Goal: Book appointment/travel/reservation

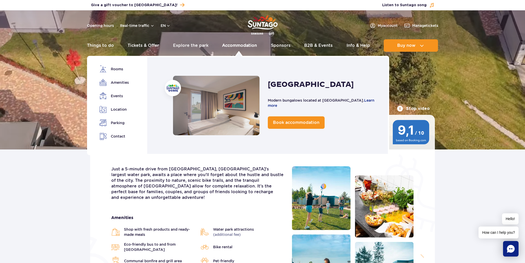
click at [226, 46] on link "Accommodation" at bounding box center [239, 45] width 35 height 12
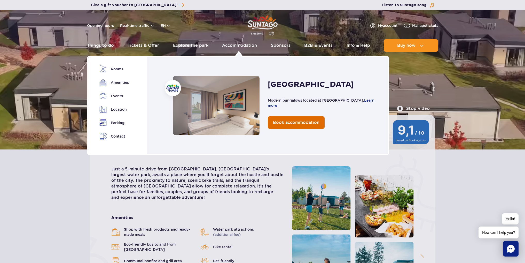
click at [277, 118] on link "Book accommodation" at bounding box center [296, 122] width 57 height 12
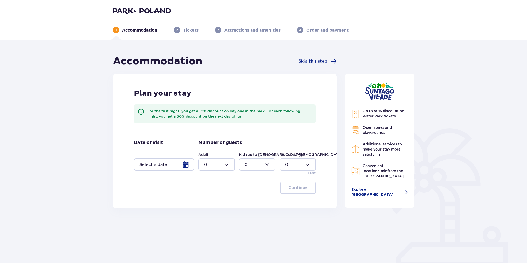
click at [189, 164] on div at bounding box center [164, 164] width 60 height 12
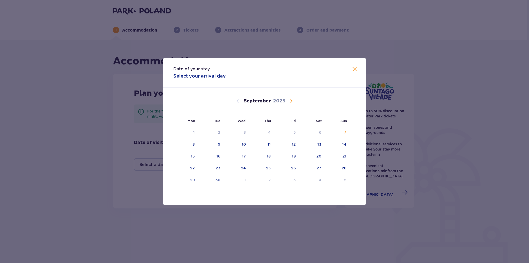
click at [291, 103] on span "Calendar" at bounding box center [291, 101] width 6 height 6
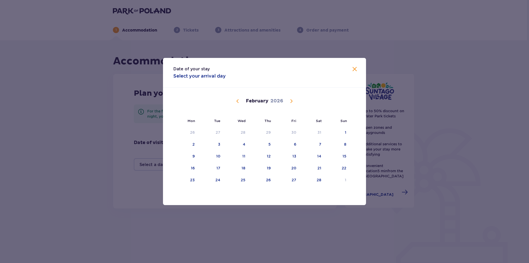
click at [291, 103] on span "Calendar" at bounding box center [291, 101] width 6 height 6
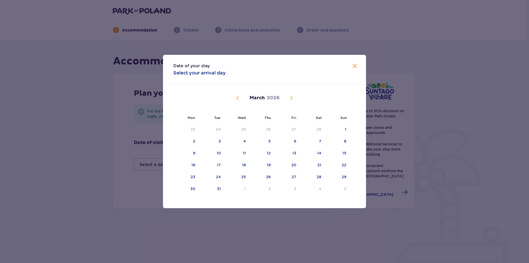
click at [291, 103] on div "February 2026 26 27 28 29 30 31 1 2 3 4 5 6 7 8 9 10 11 12 13 14 15 16 17 18 19…" at bounding box center [264, 140] width 203 height 113
click at [291, 103] on div "March 2026" at bounding box center [264, 103] width 171 height 39
click at [291, 100] on span "Calendar" at bounding box center [291, 98] width 6 height 6
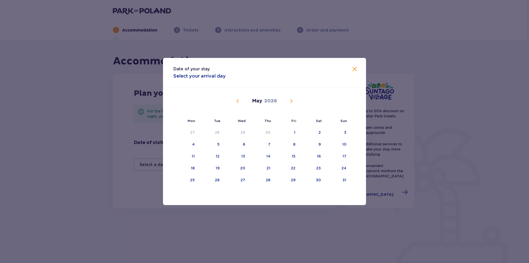
click at [291, 100] on span "Calendar" at bounding box center [291, 101] width 6 height 6
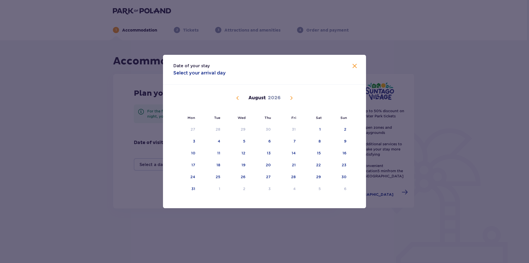
click at [291, 100] on span "Calendar" at bounding box center [291, 98] width 6 height 6
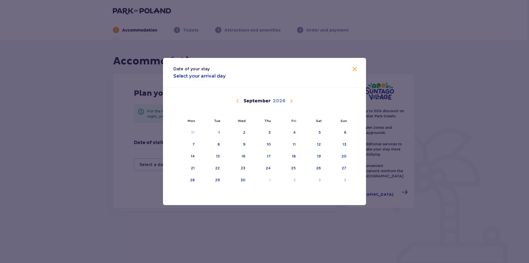
click at [238, 102] on span "Calendar" at bounding box center [238, 101] width 6 height 6
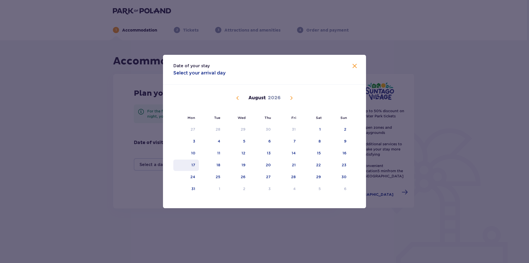
click at [195, 169] on div "17" at bounding box center [186, 164] width 26 height 11
click at [289, 167] on div "21" at bounding box center [286, 164] width 25 height 11
type input "17.08.26 - 21.08.26"
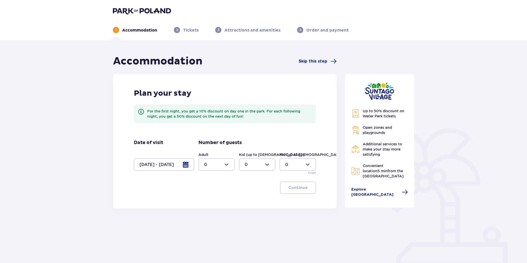
click at [223, 170] on div at bounding box center [216, 164] width 36 height 12
click at [215, 202] on div "2" at bounding box center [216, 202] width 25 height 6
type input "2"
click at [252, 169] on div at bounding box center [257, 164] width 36 height 12
click at [250, 210] on div "3" at bounding box center [257, 213] width 25 height 6
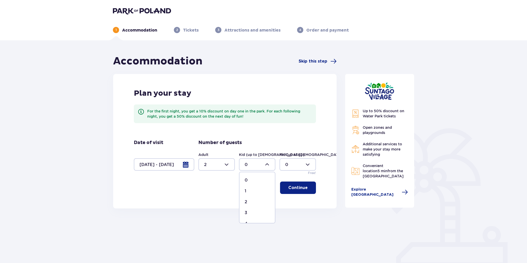
type input "3"
click at [263, 165] on div at bounding box center [257, 164] width 36 height 12
click at [341, 217] on div "Up to 50% discount on Water Park tickets Open zones and playgrounds Additional …" at bounding box center [379, 163] width 77 height 216
click at [307, 169] on div at bounding box center [297, 164] width 36 height 12
click at [314, 164] on div at bounding box center [297, 164] width 36 height 12
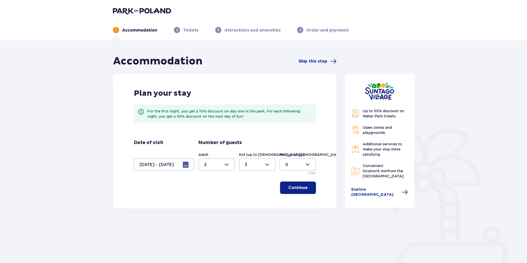
click at [248, 163] on div at bounding box center [257, 164] width 36 height 12
drag, startPoint x: 287, startPoint y: 154, endPoint x: 308, endPoint y: 155, distance: 20.7
click at [308, 155] on label "Kid (up to 3 y.o.)" at bounding box center [312, 154] width 66 height 5
click at [244, 203] on div "Plan your stay For the first night, you get a 10% discount on day one in the pa…" at bounding box center [224, 141] width 223 height 134
click at [296, 184] on button "Continue" at bounding box center [298, 187] width 36 height 12
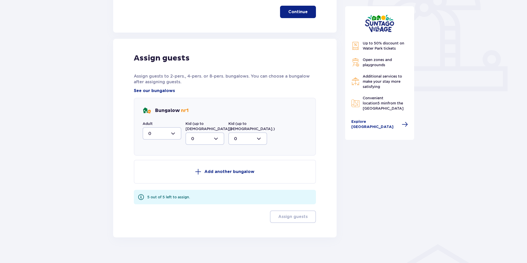
scroll to position [176, 0]
click at [160, 133] on div at bounding box center [162, 133] width 39 height 12
click at [161, 171] on div "2" at bounding box center [161, 171] width 27 height 6
type input "2"
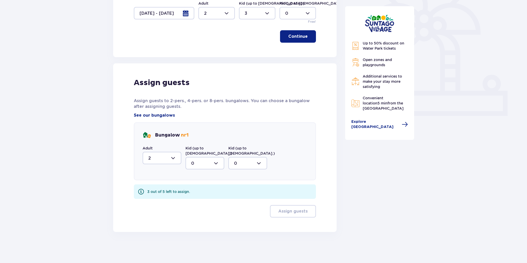
scroll to position [146, 0]
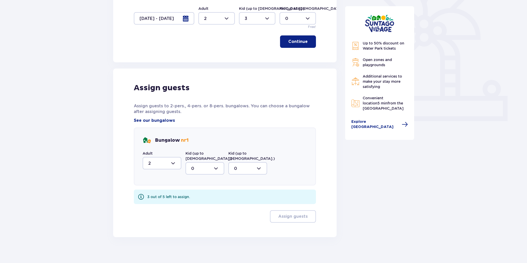
click at [250, 20] on div at bounding box center [257, 18] width 36 height 12
click at [254, 54] on div "2" at bounding box center [257, 56] width 25 height 6
type input "2"
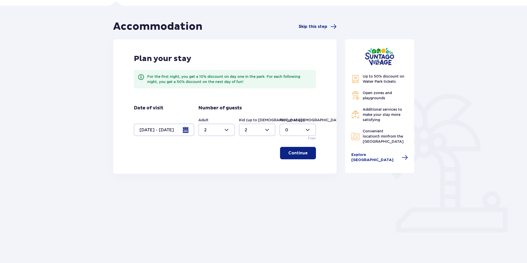
click at [296, 127] on div at bounding box center [297, 129] width 36 height 12
click at [292, 154] on div "1" at bounding box center [297, 156] width 25 height 6
type input "1"
click at [305, 153] on button "Continue" at bounding box center [298, 153] width 36 height 12
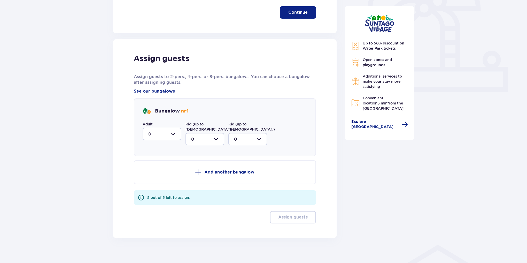
scroll to position [176, 0]
click at [165, 130] on div at bounding box center [162, 133] width 39 height 12
click at [164, 168] on div "2" at bounding box center [161, 171] width 27 height 6
type input "2"
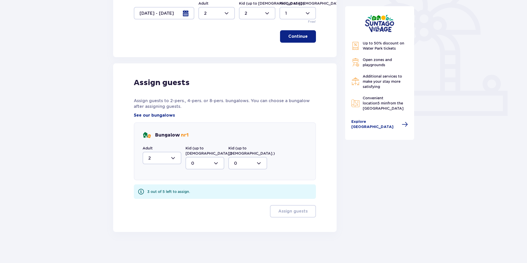
scroll to position [146, 0]
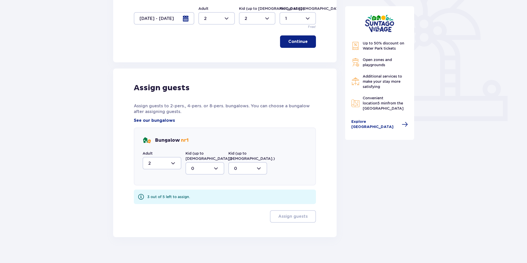
click at [208, 162] on div at bounding box center [204, 168] width 39 height 12
click at [204, 203] on div "2" at bounding box center [204, 206] width 27 height 6
type input "2"
click at [247, 169] on div at bounding box center [247, 168] width 39 height 12
click at [246, 192] on div "1" at bounding box center [247, 195] width 27 height 6
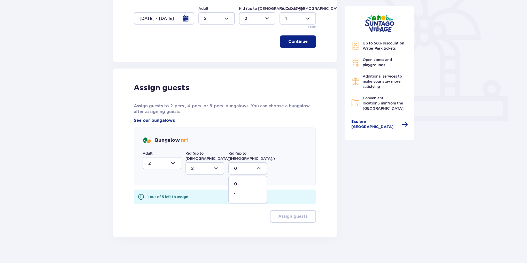
type input "1"
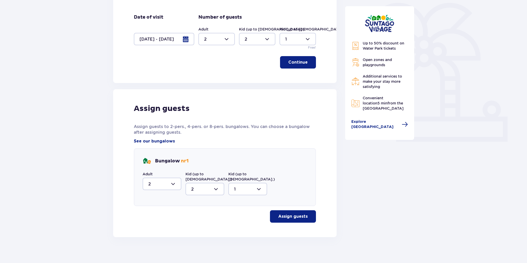
click at [306, 213] on span "button" at bounding box center [309, 216] width 6 height 6
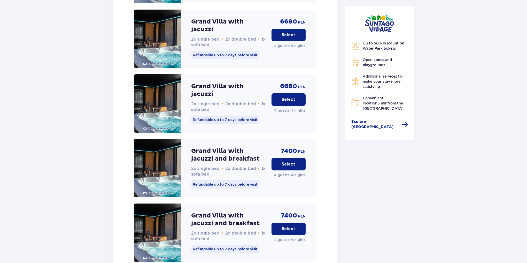
scroll to position [1212, 0]
